Goal: Task Accomplishment & Management: Use online tool/utility

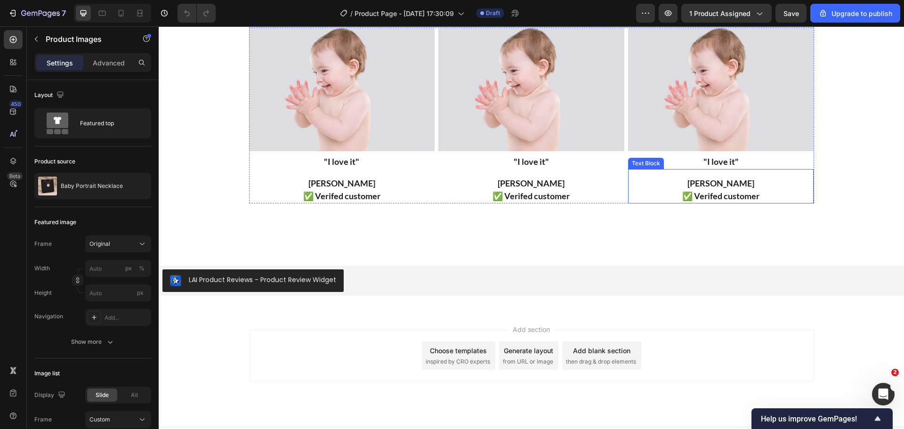
scroll to position [1324, 0]
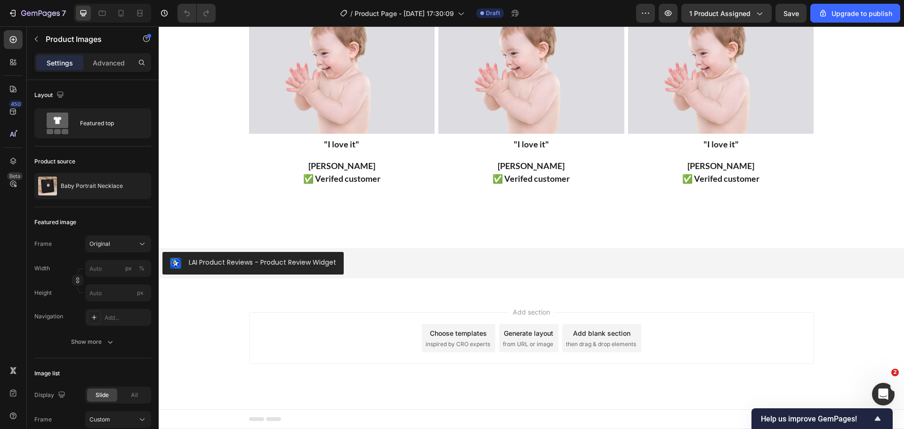
click at [440, 346] on span "inspired by CRO experts" at bounding box center [458, 344] width 65 height 8
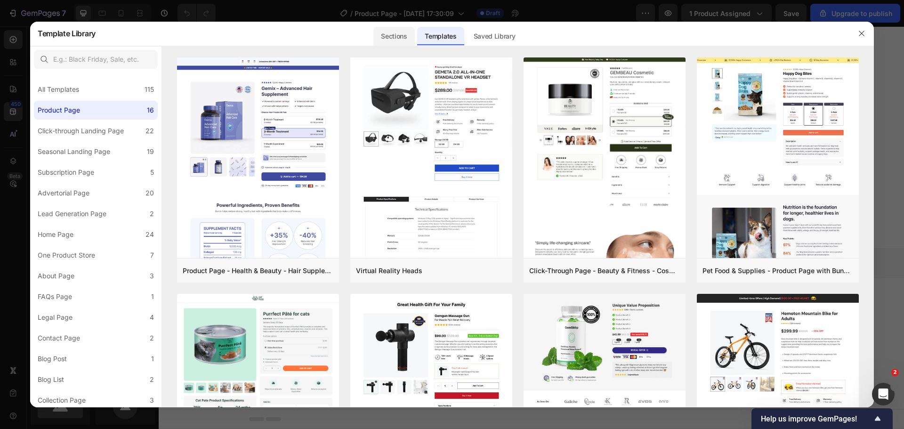
click at [403, 40] on div "Sections" at bounding box center [394, 36] width 41 height 19
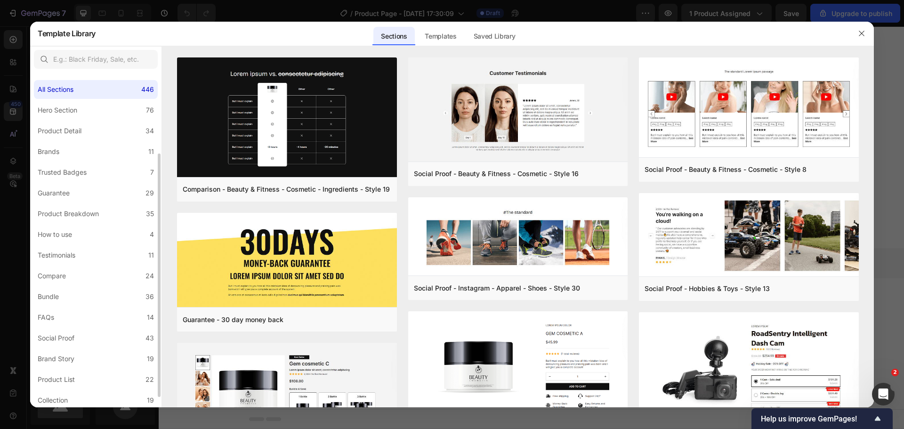
scroll to position [126, 0]
click at [71, 196] on label "FAQs 14" at bounding box center [96, 191] width 124 height 19
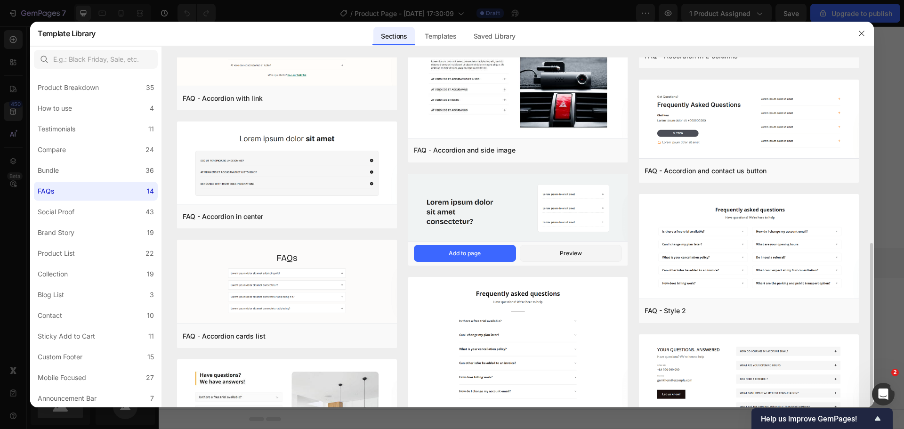
scroll to position [283, 0]
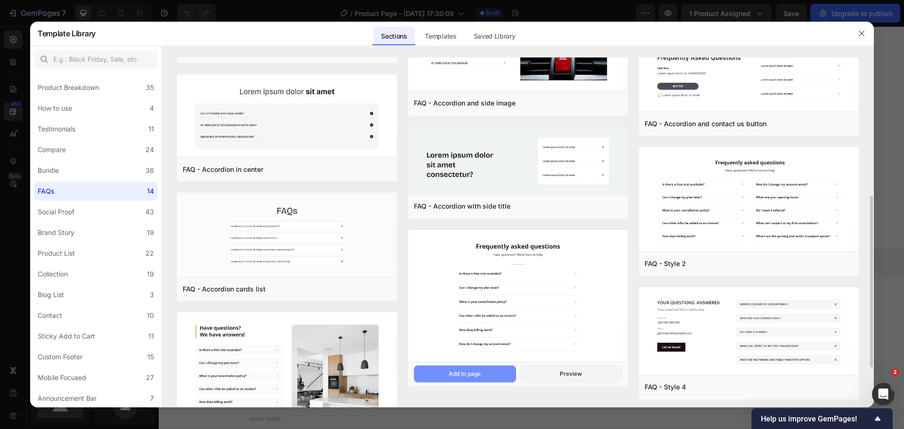
click at [485, 375] on button "Add to page" at bounding box center [465, 374] width 102 height 17
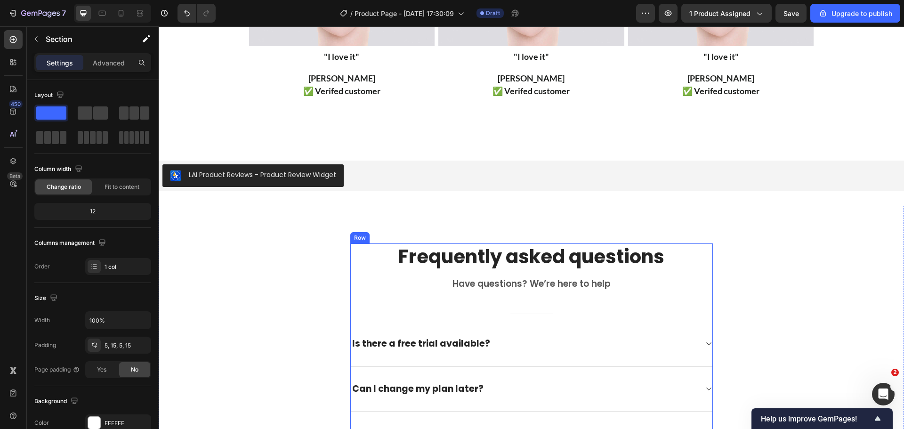
scroll to position [1403, 0]
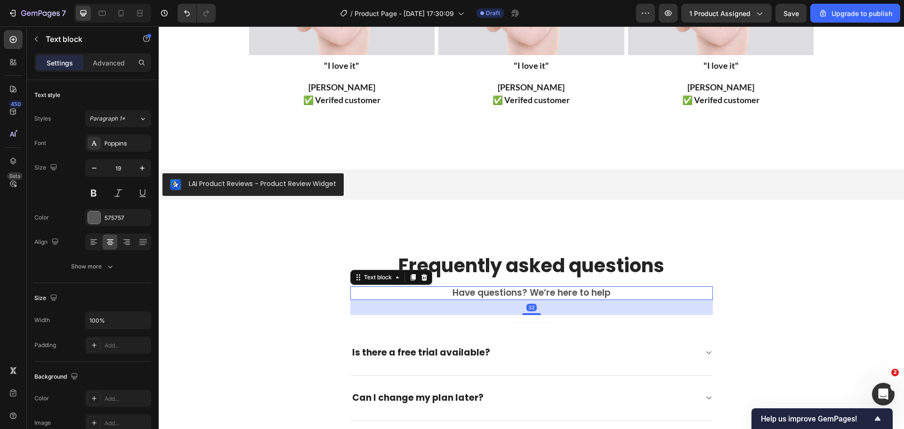
click at [385, 296] on p "Have questions? We’re here to help" at bounding box center [531, 293] width 361 height 12
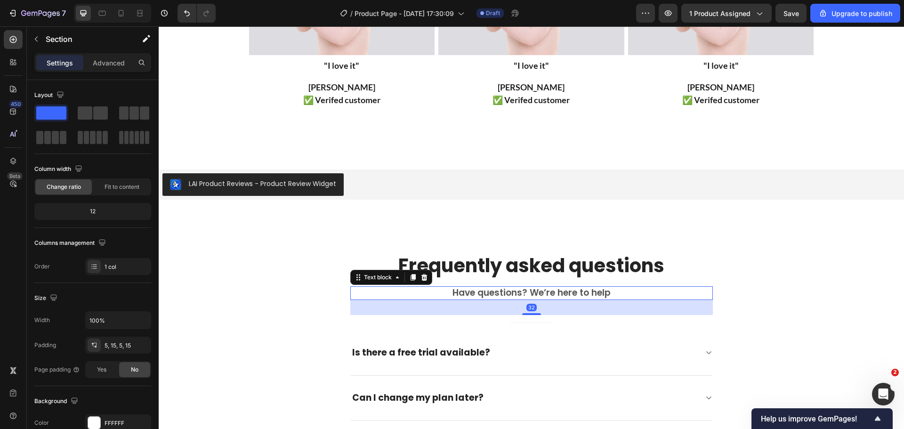
click at [304, 280] on div "Frequently asked questions Heading Have questions? We’re here to help Text bloc…" at bounding box center [532, 426] width 732 height 349
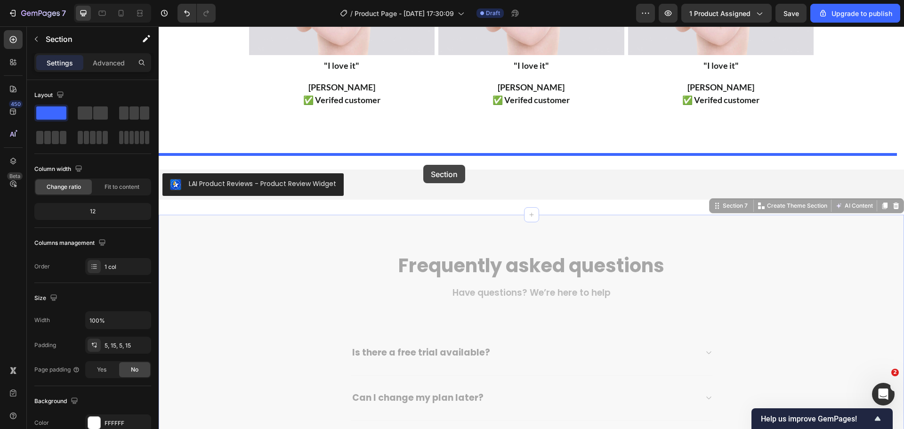
drag, startPoint x: 306, startPoint y: 280, endPoint x: 423, endPoint y: 165, distance: 164.5
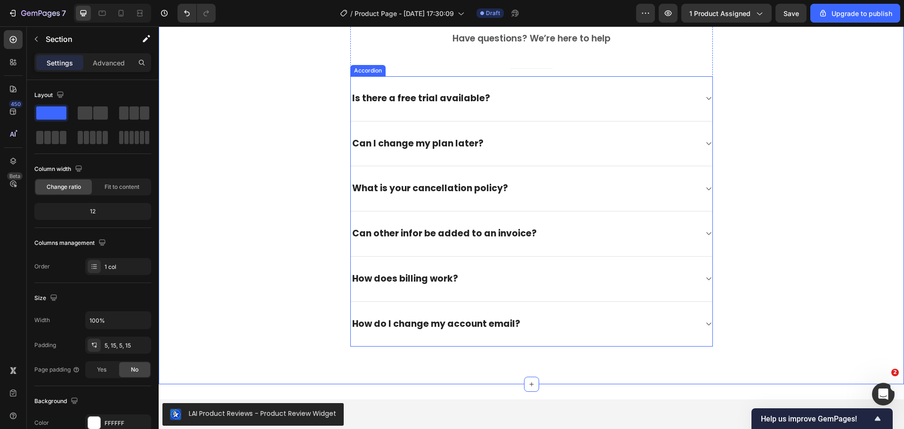
scroll to position [1591, 0]
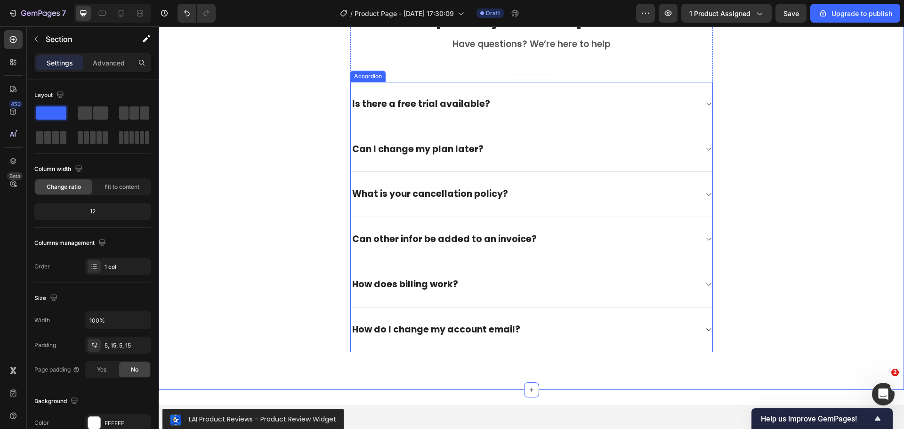
click at [364, 76] on div "Accordion" at bounding box center [368, 76] width 32 height 8
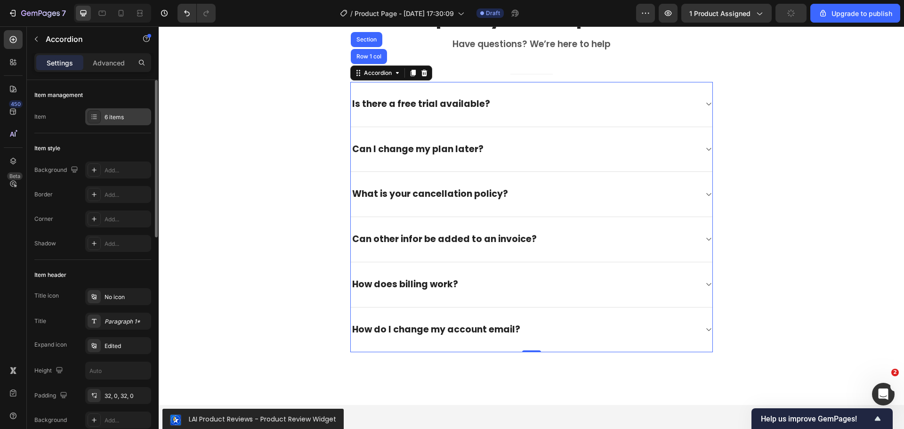
click at [117, 115] on div "6 items" at bounding box center [127, 117] width 44 height 8
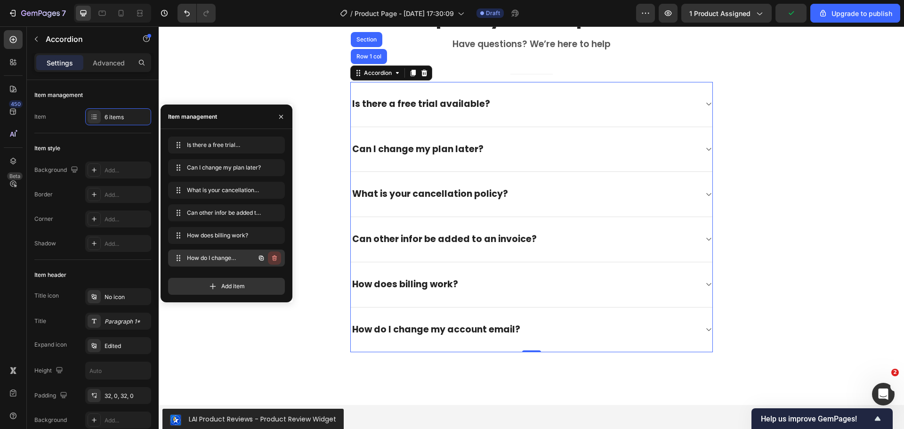
click at [276, 259] on icon "button" at bounding box center [274, 258] width 5 height 6
click at [271, 258] on div "Delete" at bounding box center [268, 258] width 17 height 8
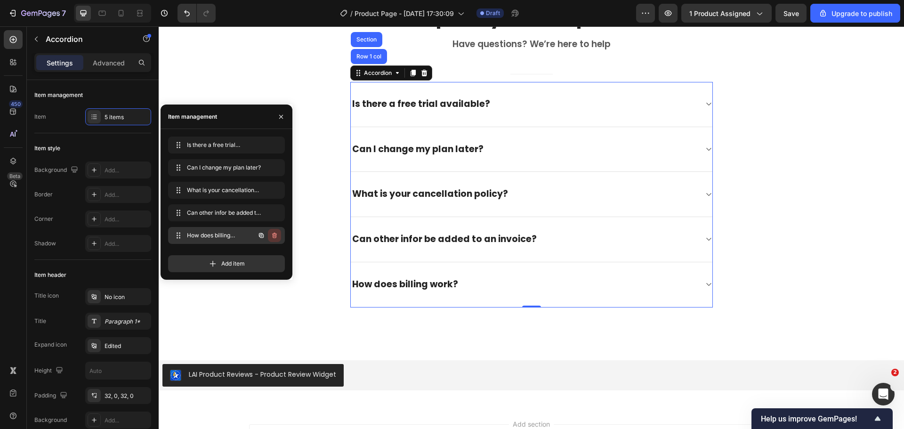
click at [275, 237] on icon "button" at bounding box center [275, 236] width 8 height 8
click at [275, 237] on div "Delete" at bounding box center [268, 235] width 17 height 8
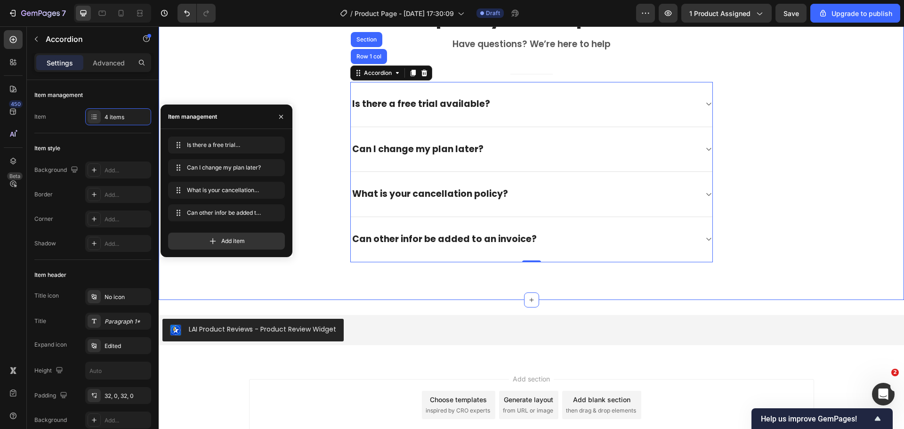
click at [799, 167] on div "Frequently asked questions Heading Have questions? We’re here to help Text bloc…" at bounding box center [532, 133] width 732 height 259
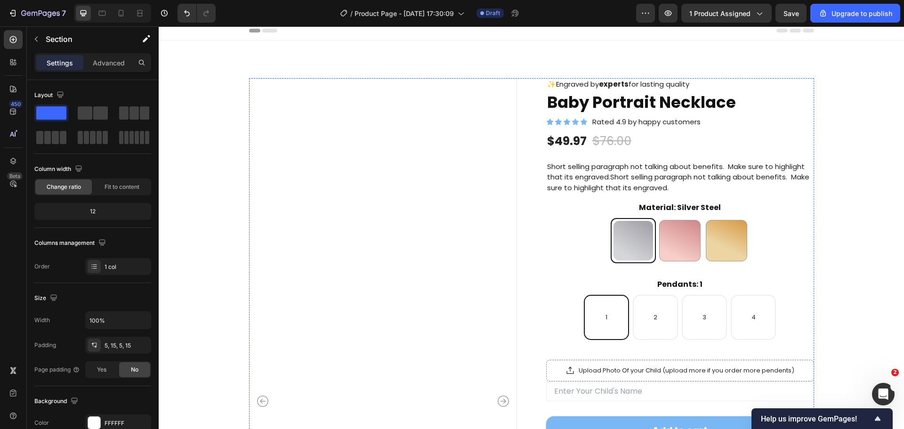
scroll to position [0, 0]
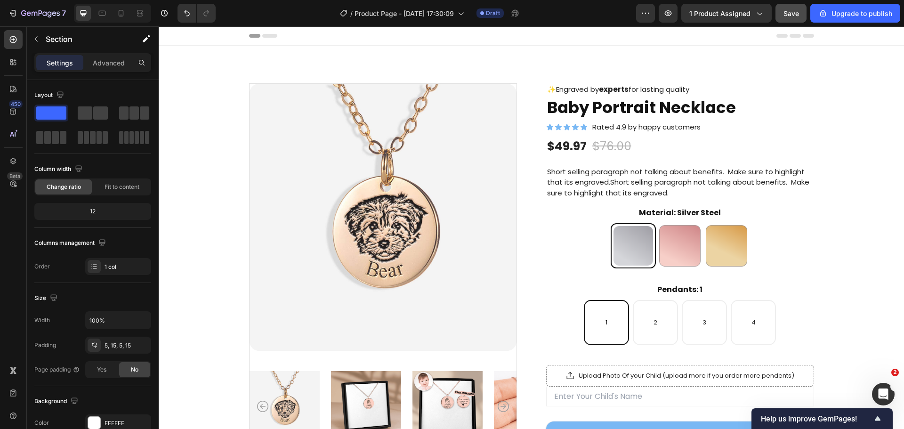
click at [799, 15] on span "Save" at bounding box center [792, 13] width 16 height 8
click at [790, 8] on button "Save" at bounding box center [791, 13] width 31 height 19
